Goal: Information Seeking & Learning: Learn about a topic

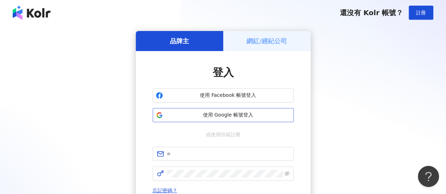
click at [237, 113] on span "使用 Google 帳號登入" at bounding box center [228, 115] width 125 height 7
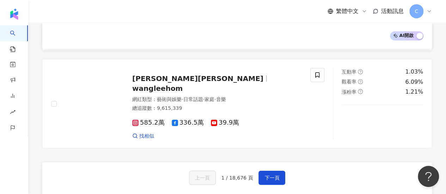
scroll to position [1127, 0]
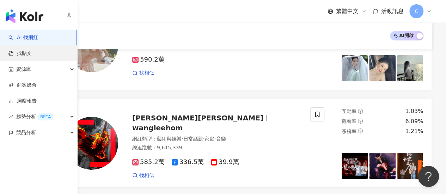
click at [8, 53] on link "找貼文" at bounding box center [19, 53] width 23 height 7
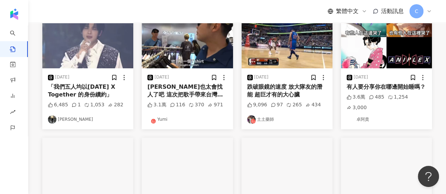
scroll to position [71, 0]
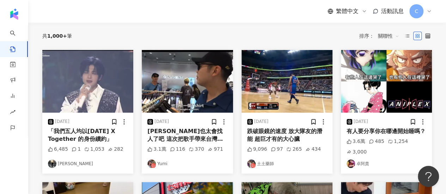
click at [88, 76] on img at bounding box center [87, 81] width 91 height 63
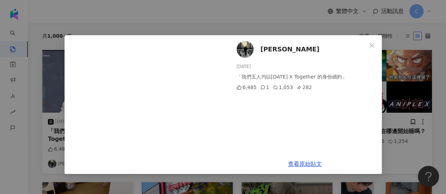
scroll to position [106, 0]
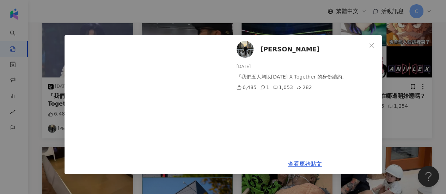
click at [400, 62] on div "Nina 2025/8/22 「我們五人均以Tomorrow X Together 的身份續約」 6,485 1 1,053 282 查看原始貼文" at bounding box center [223, 97] width 446 height 194
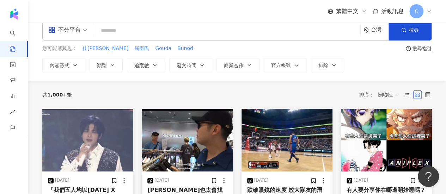
scroll to position [0, 0]
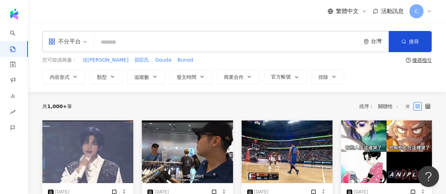
click at [183, 43] on input "search" at bounding box center [227, 42] width 261 height 15
type input "*"
type input "**"
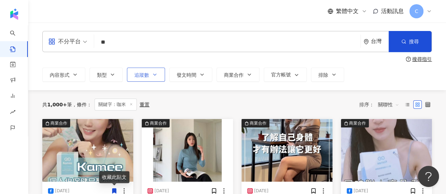
click at [140, 75] on span "追蹤數" at bounding box center [141, 75] width 15 height 6
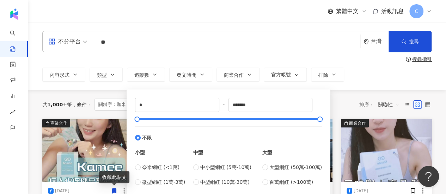
scroll to position [35, 0]
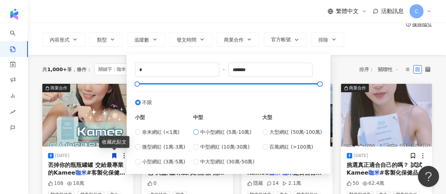
click at [214, 132] on span "中小型網紅 (5萬-10萬)" at bounding box center [225, 132] width 51 height 8
click at [201, 131] on label "中小型網紅 (5萬-10萬)" at bounding box center [223, 132] width 61 height 8
type input "*****"
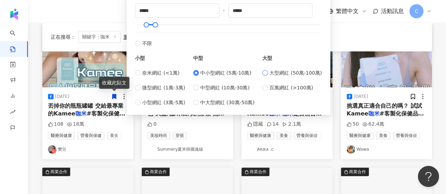
scroll to position [71, 0]
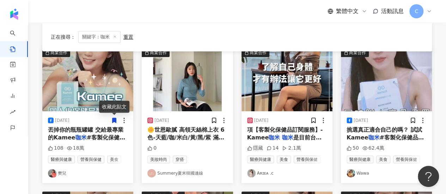
click at [350, 45] on div "正在搜尋 ： 關鍵字：咖米 重置 排序： 關聯性" at bounding box center [237, 37] width 390 height 29
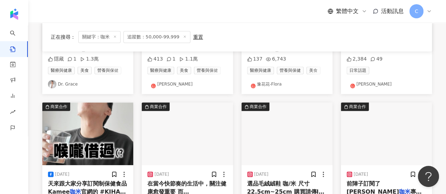
scroll to position [71, 0]
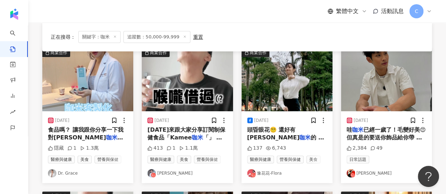
click at [369, 175] on link "Vito夏浦洋" at bounding box center [387, 173] width 80 height 8
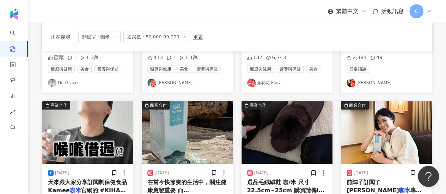
scroll to position [212, 0]
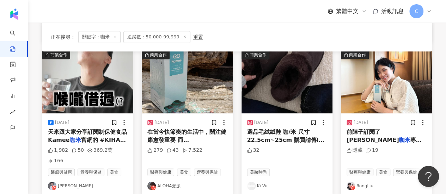
click at [171, 182] on link "ALOHA派派" at bounding box center [187, 186] width 80 height 8
click at [364, 182] on link "RongLiu" at bounding box center [387, 186] width 80 height 8
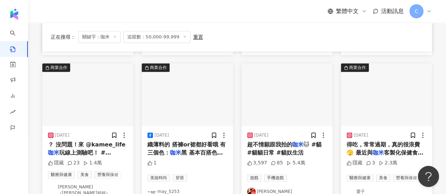
scroll to position [459, 0]
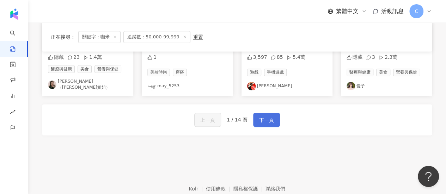
click at [275, 113] on button "下一頁" at bounding box center [266, 120] width 27 height 14
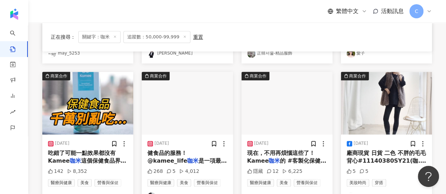
scroll to position [423, 0]
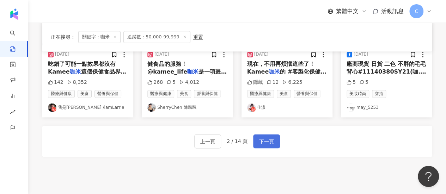
click at [260, 143] on span "下一頁" at bounding box center [266, 142] width 15 height 8
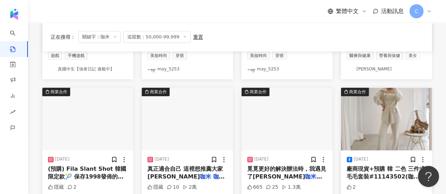
scroll to position [353, 0]
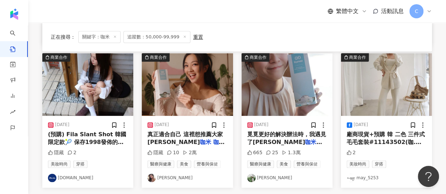
click at [167, 178] on link "吳怡德" at bounding box center [187, 178] width 80 height 8
click at [266, 176] on link "程雅晨" at bounding box center [287, 178] width 80 height 8
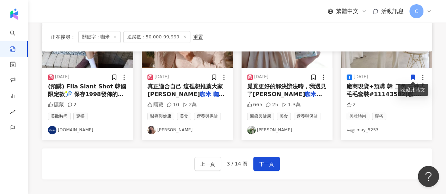
scroll to position [481, 0]
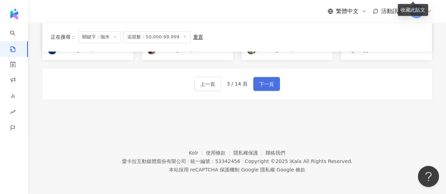
click at [272, 80] on span "下一頁" at bounding box center [266, 84] width 15 height 8
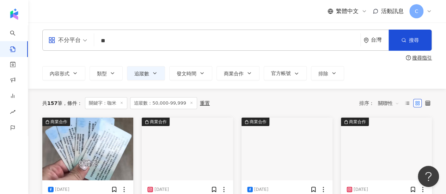
scroll to position [0, 0]
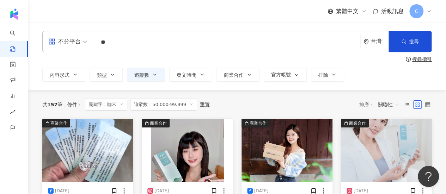
drag, startPoint x: 112, startPoint y: 44, endPoint x: 81, endPoint y: 46, distance: 30.8
click at [81, 47] on div "不分平台 咖米 ** 台灣 搜尋" at bounding box center [237, 41] width 390 height 21
type input "***"
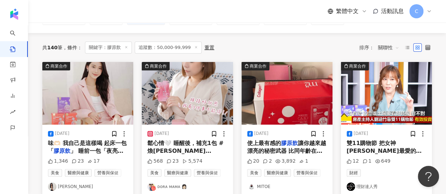
scroll to position [71, 0]
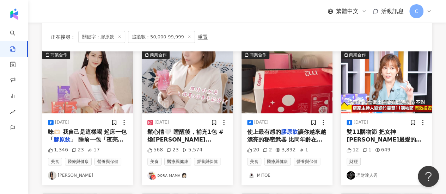
click at [173, 175] on link "ᴅᴏʀᴀ ᴍᴀᴍᴀ 👩🏻" at bounding box center [187, 175] width 80 height 8
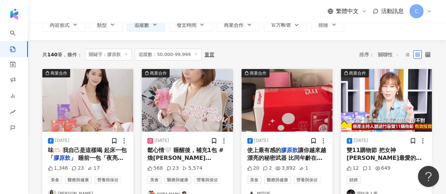
scroll to position [0, 0]
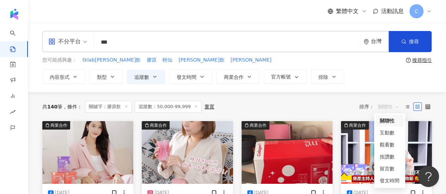
click at [389, 106] on span "關聯性" at bounding box center [388, 106] width 21 height 11
click at [393, 180] on div "發文時間" at bounding box center [390, 181] width 20 height 8
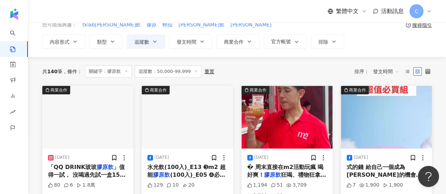
scroll to position [71, 0]
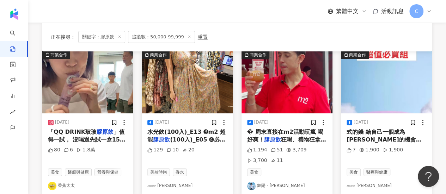
click at [73, 187] on link "香蕉太太" at bounding box center [88, 186] width 80 height 8
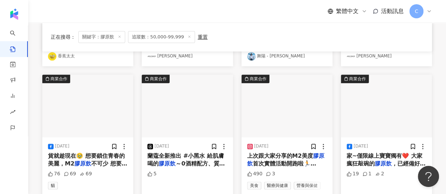
scroll to position [212, 0]
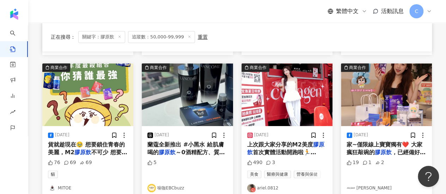
click at [271, 187] on link "ariel.0812" at bounding box center [287, 188] width 80 height 8
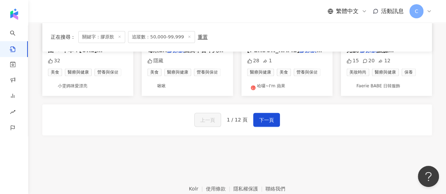
scroll to position [459, 0]
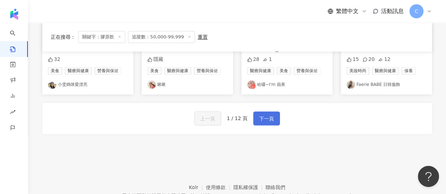
click at [265, 119] on span "下一頁" at bounding box center [266, 119] width 15 height 8
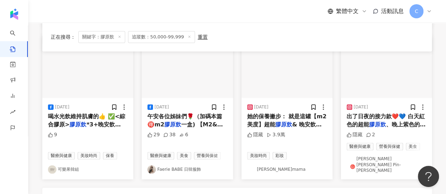
scroll to position [207, 0]
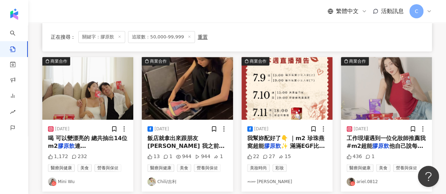
click at [61, 182] on link "Mini Wu" at bounding box center [88, 182] width 80 height 8
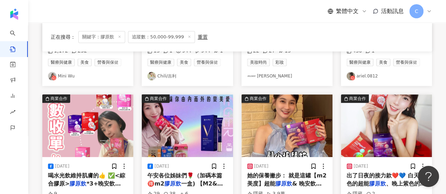
scroll to position [349, 0]
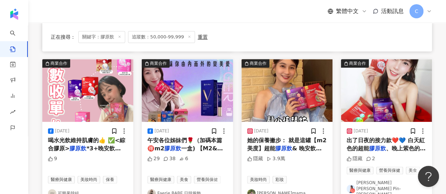
click at [274, 189] on link "喬瑟琳mama" at bounding box center [287, 193] width 80 height 8
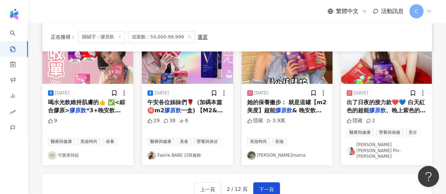
scroll to position [454, 0]
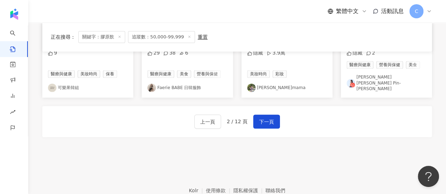
click at [373, 78] on link "陳品瑜 Chen Pin-Yu" at bounding box center [387, 83] width 80 height 18
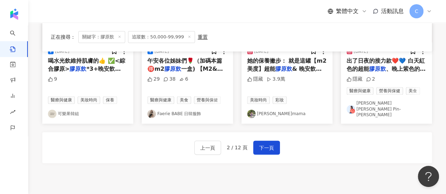
scroll to position [419, 0]
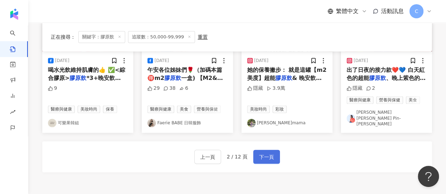
click at [253, 150] on button "下一頁" at bounding box center [266, 157] width 27 height 14
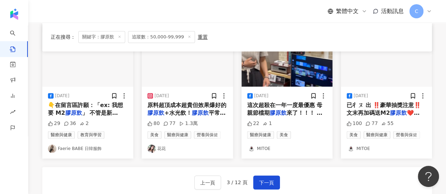
scroll to position [349, 0]
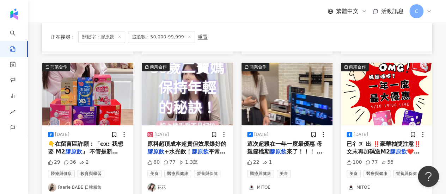
click at [159, 185] on link "花花" at bounding box center [187, 187] width 80 height 8
click at [84, 183] on link "Faerie BABE 日韓服飾" at bounding box center [88, 187] width 80 height 8
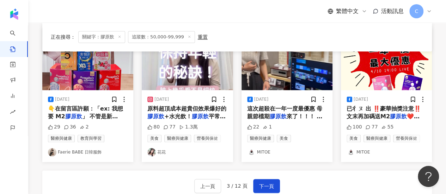
scroll to position [419, 0]
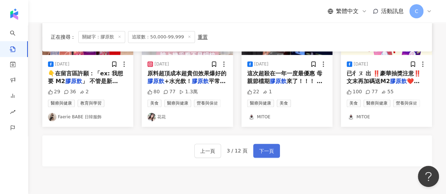
click at [270, 150] on span "下一頁" at bounding box center [266, 151] width 15 height 8
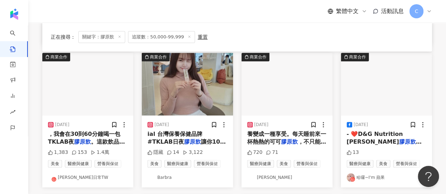
scroll to position [353, 0]
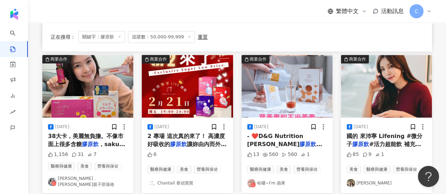
click at [425, 11] on div "C" at bounding box center [421, 11] width 23 height 14
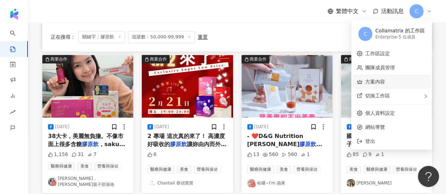
click at [385, 83] on link "方案內容" at bounding box center [375, 82] width 20 height 6
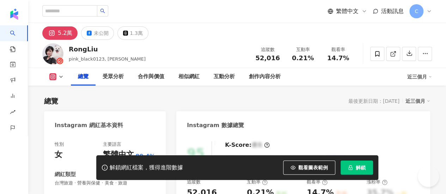
scroll to position [71, 0]
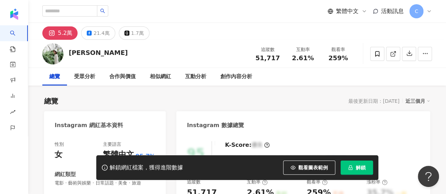
click at [362, 168] on span "解鎖" at bounding box center [361, 168] width 10 height 6
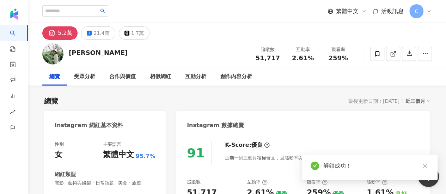
scroll to position [212, 0]
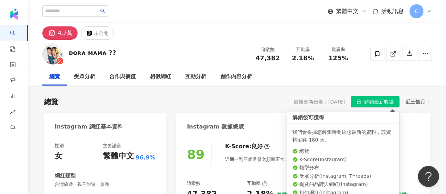
click at [377, 99] on span "解鎖最新數據" at bounding box center [379, 102] width 30 height 11
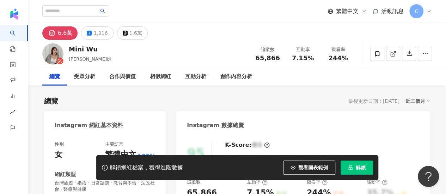
click at [359, 172] on button "解鎖" at bounding box center [357, 168] width 32 height 14
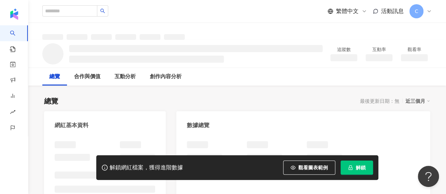
click at [351, 170] on icon "lock" at bounding box center [350, 167] width 5 height 5
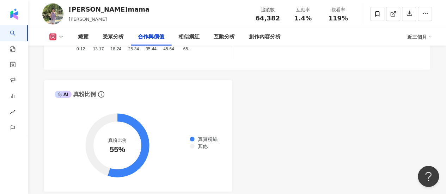
scroll to position [1129, 0]
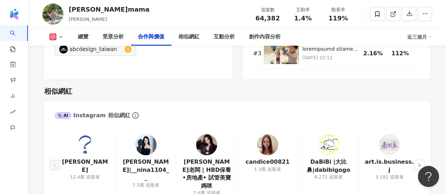
click at [153, 140] on img at bounding box center [145, 144] width 21 height 21
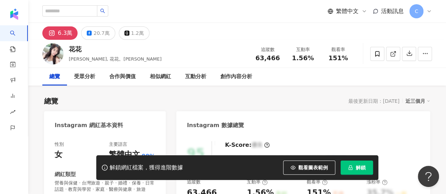
click at [350, 168] on icon "lock" at bounding box center [350, 167] width 5 height 5
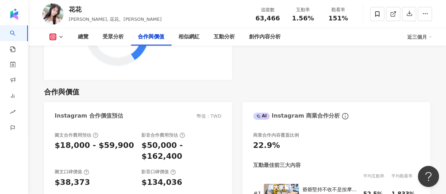
scroll to position [1129, 0]
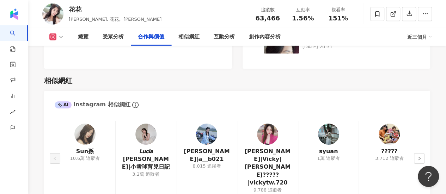
click at [149, 140] on img at bounding box center [145, 134] width 21 height 21
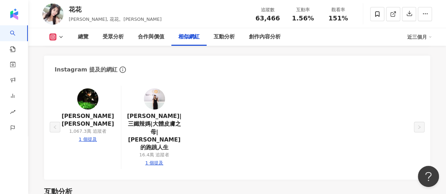
scroll to position [1305, 0]
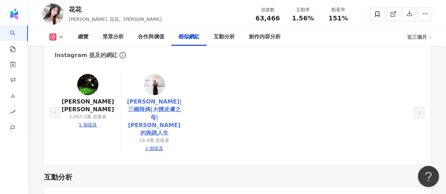
click at [157, 98] on link "賈永婕|三鐵辣媽|大體皮膚之母|賈永婕的跑跳人生" at bounding box center [154, 118] width 55 height 40
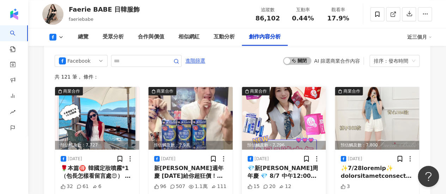
scroll to position [1940, 0]
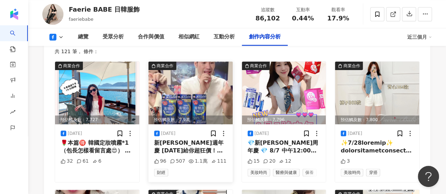
click at [203, 92] on img at bounding box center [191, 93] width 84 height 63
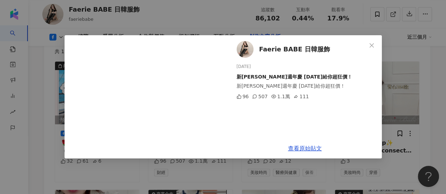
click at [414, 72] on div "Faerie BABE 日韓服飾 2025/8/7 新普利週年慶 今天給你超狂價！ 新普利週年慶 今天給你超狂價！ 96 507 1.1萬 111 查看原始貼文" at bounding box center [223, 97] width 446 height 194
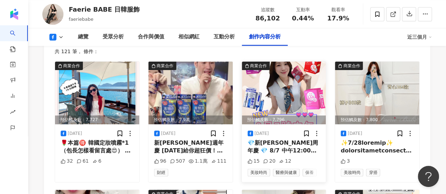
click at [281, 95] on img at bounding box center [284, 93] width 84 height 63
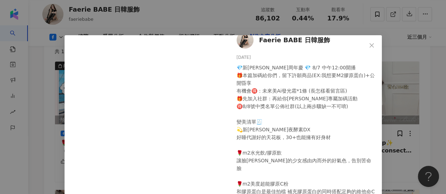
scroll to position [0, 0]
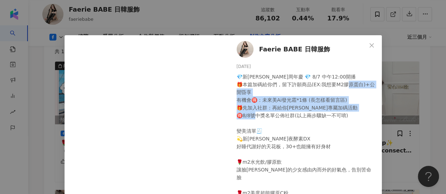
drag, startPoint x: 236, startPoint y: 101, endPoint x: 337, endPoint y: 121, distance: 103.3
click at [337, 121] on div "💎新普利周年慶 💎 8/7 中午12:00開播 🎁本篇加碼給你們，留下許願商品(EX:我想要M2膠原蛋白)+公開昏享 有機會🉐：未來美Ai發光霜*1條 (長怎…" at bounding box center [307, 178] width 140 height 210
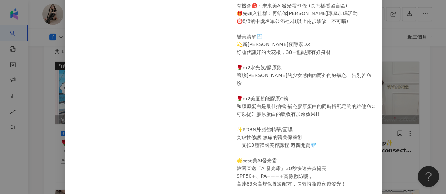
scroll to position [71, 0]
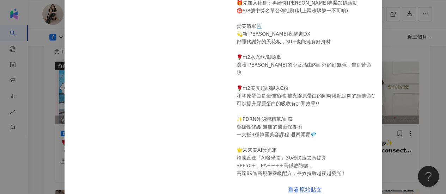
click at [390, 110] on div "Faerie BABE 日韓服飾 2025/8/6 💎新普利周年慶 💎 8/7 中午12:00開播 🎁本篇加碼給你們，留下許願商品(EX:我想要M2膠原蛋白)…" at bounding box center [223, 97] width 446 height 194
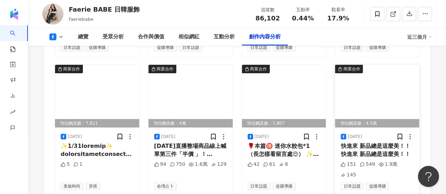
scroll to position [2257, 0]
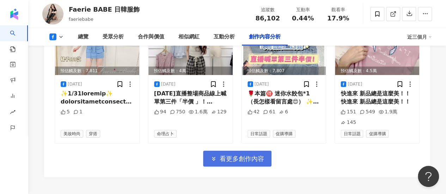
click at [262, 155] on span "看更多創作內容" at bounding box center [242, 159] width 44 height 8
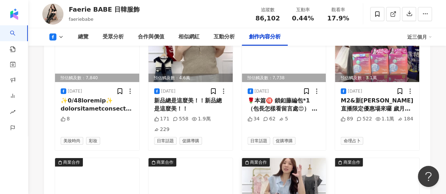
scroll to position [2610, 0]
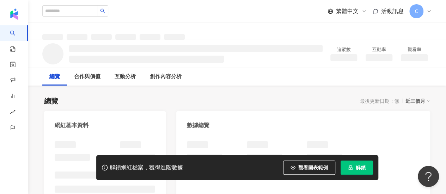
click at [361, 165] on span "解鎖" at bounding box center [361, 168] width 10 height 6
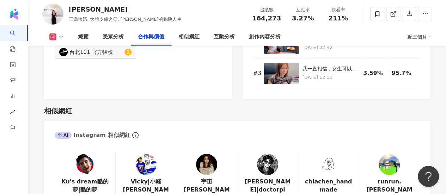
scroll to position [1129, 0]
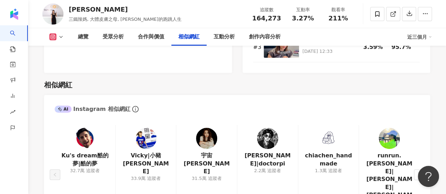
click at [86, 131] on img at bounding box center [84, 138] width 21 height 21
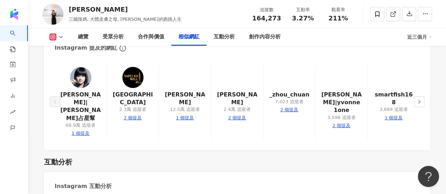
scroll to position [1270, 0]
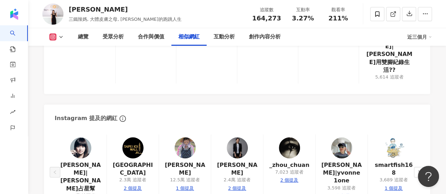
click at [81, 138] on img at bounding box center [80, 148] width 21 height 21
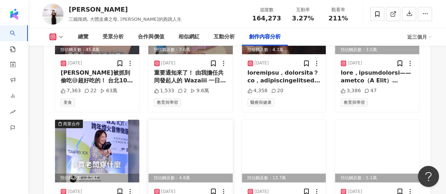
scroll to position [2540, 0]
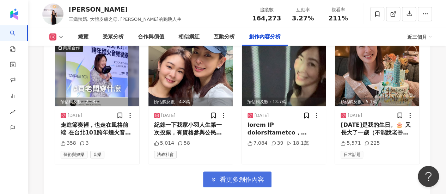
click at [251, 176] on span "看更多創作內容" at bounding box center [242, 180] width 44 height 8
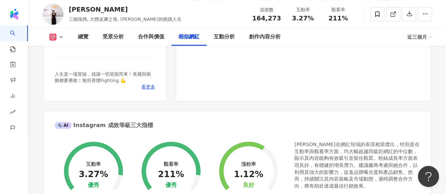
scroll to position [1163, 0]
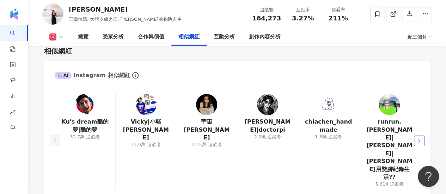
click at [420, 139] on icon "right" at bounding box center [419, 141] width 4 height 4
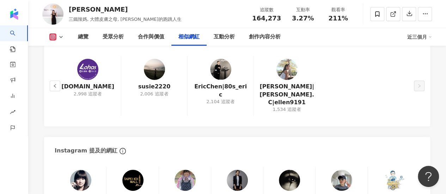
scroll to position [1233, 0]
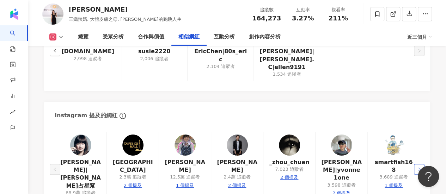
click at [416, 164] on button "button" at bounding box center [419, 169] width 11 height 11
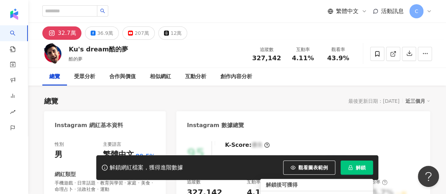
click at [359, 169] on span "解鎖" at bounding box center [361, 168] width 10 height 6
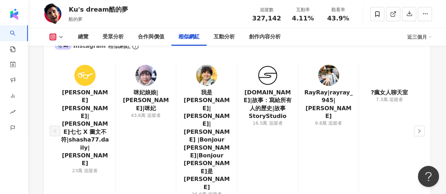
scroll to position [1184, 0]
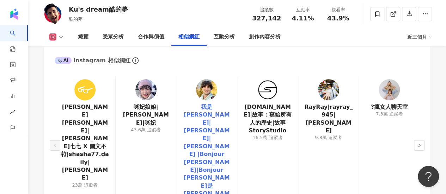
click at [221, 103] on link "我是[PERSON_NAME]|[PERSON_NAME]|[PERSON_NAME] |Bonjour [PERSON_NAME]|Bonjour [PER…" at bounding box center [206, 154] width 49 height 103
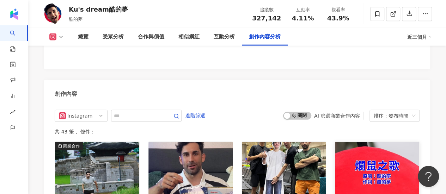
scroll to position [2211, 0]
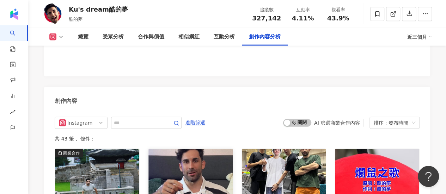
click at [216, 149] on img at bounding box center [191, 180] width 84 height 63
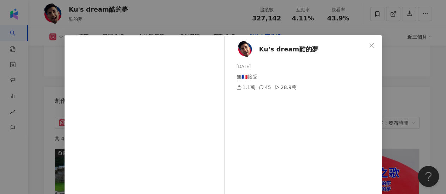
click at [407, 85] on div "Ku's dream酷的夢 2025/8/1 無🇫🇷接受 1.1萬 45 28.9萬 查看原始貼文" at bounding box center [223, 97] width 446 height 194
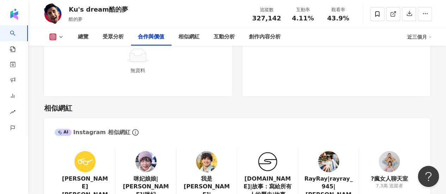
scroll to position [1115, 0]
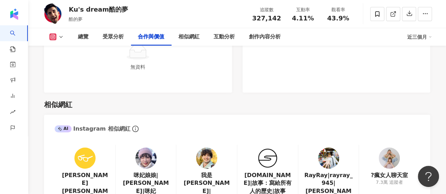
click at [331, 148] on img at bounding box center [328, 158] width 21 height 21
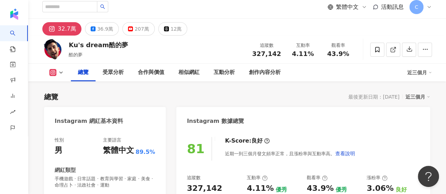
scroll to position [0, 0]
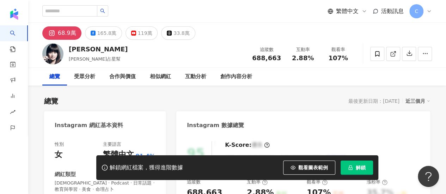
click at [351, 169] on icon "lock" at bounding box center [350, 167] width 5 height 5
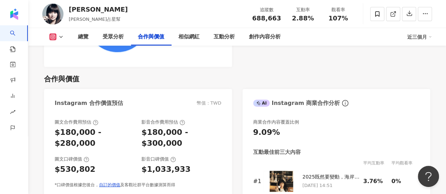
scroll to position [1129, 0]
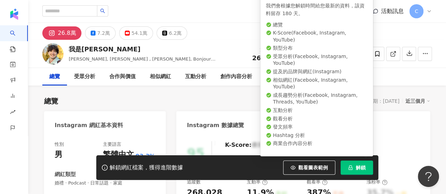
click at [356, 168] on button "解鎖" at bounding box center [357, 168] width 32 height 14
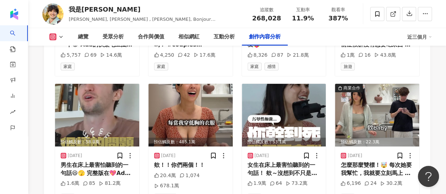
scroll to position [2320, 0]
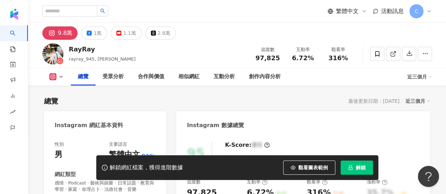
scroll to position [106, 0]
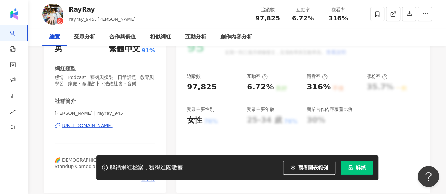
click at [361, 168] on span "解鎖" at bounding box center [361, 168] width 10 height 6
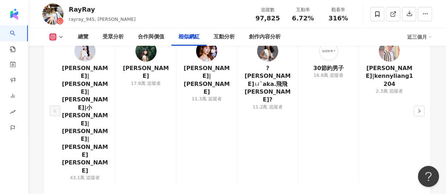
scroll to position [1199, 0]
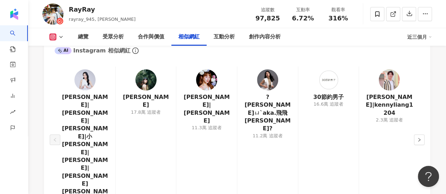
click at [141, 73] on div at bounding box center [145, 79] width 21 height 21
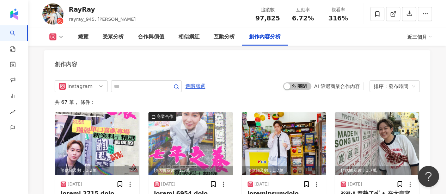
scroll to position [2391, 0]
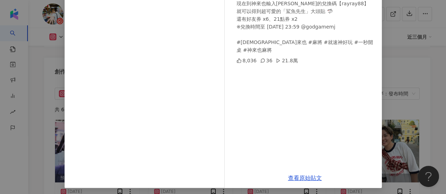
scroll to position [122, 0]
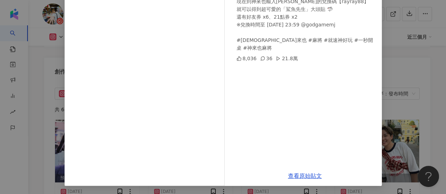
click at [412, 107] on div "RayRay 2025/7/24 如果交友軟體總是配對不到，這款軟體絕對會配上！ 還一次給你三個！ 不擔心配對太難，至少配桌超快！ #與其滑右不如自摸 現在到…" at bounding box center [223, 97] width 446 height 194
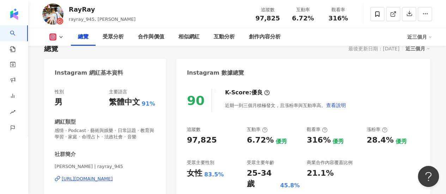
scroll to position [129, 0]
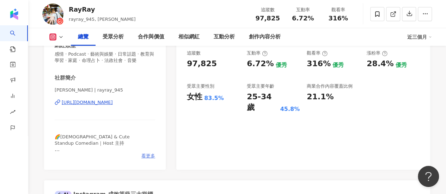
click at [153, 157] on span "看更多" at bounding box center [148, 156] width 14 height 6
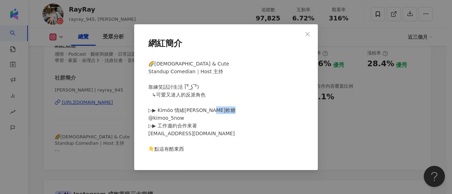
drag, startPoint x: 175, startPoint y: 126, endPoint x: 204, endPoint y: 125, distance: 28.6
click at [204, 125] on div "🌈LGBT & Cute Standup Comedian｜Host 主持 ​ 靠練笑話討生活 (͡° ͜ʖ ͡°) ⠀↳可愛又迷人的反派角色 ​ ▷▶ Ki…" at bounding box center [225, 109] width 161 height 105
click at [346, 140] on div "網紅簡介 🌈LGBT & Cute Standup Comedian｜Host 主持 ​ 靠練笑話討生活 (͡° ͜ʖ ͡°) ⠀↳可愛又迷人的反派角色 ​ …" at bounding box center [226, 97] width 452 height 194
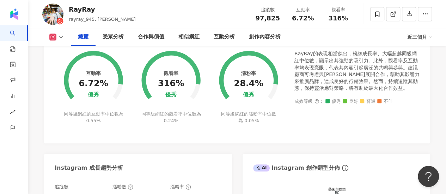
scroll to position [306, 0]
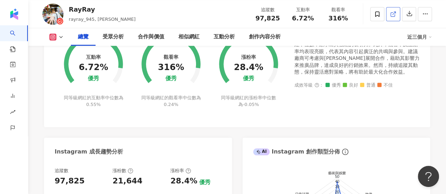
click at [387, 17] on link at bounding box center [393, 14] width 14 height 14
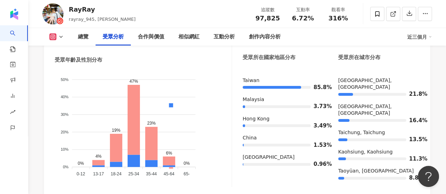
scroll to position [694, 0]
click at [376, 14] on icon at bounding box center [377, 14] width 6 height 6
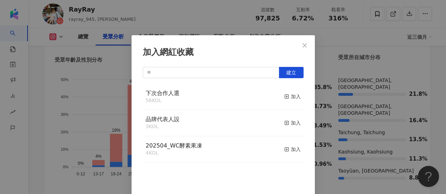
scroll to position [25, 0]
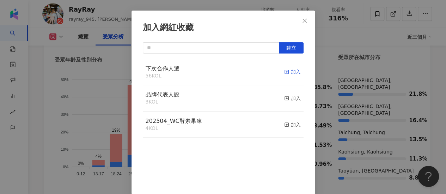
click at [284, 71] on div "加入" at bounding box center [292, 72] width 17 height 8
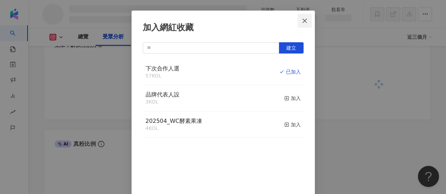
scroll to position [615, 0]
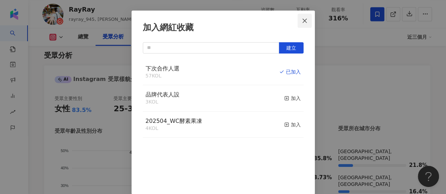
click at [303, 20] on icon "close" at bounding box center [305, 21] width 6 height 6
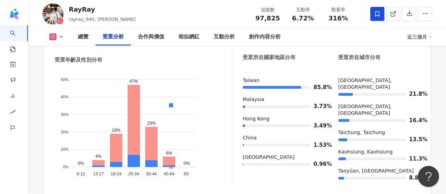
scroll to position [0, 0]
click at [389, 10] on link at bounding box center [393, 14] width 14 height 14
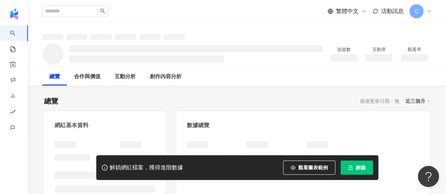
click at [368, 167] on button "解鎖" at bounding box center [357, 168] width 32 height 14
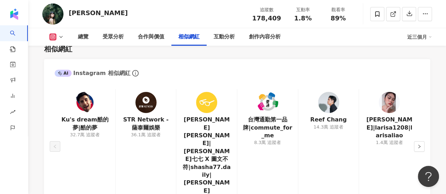
scroll to position [1164, 0]
